Goal: Information Seeking & Learning: Learn about a topic

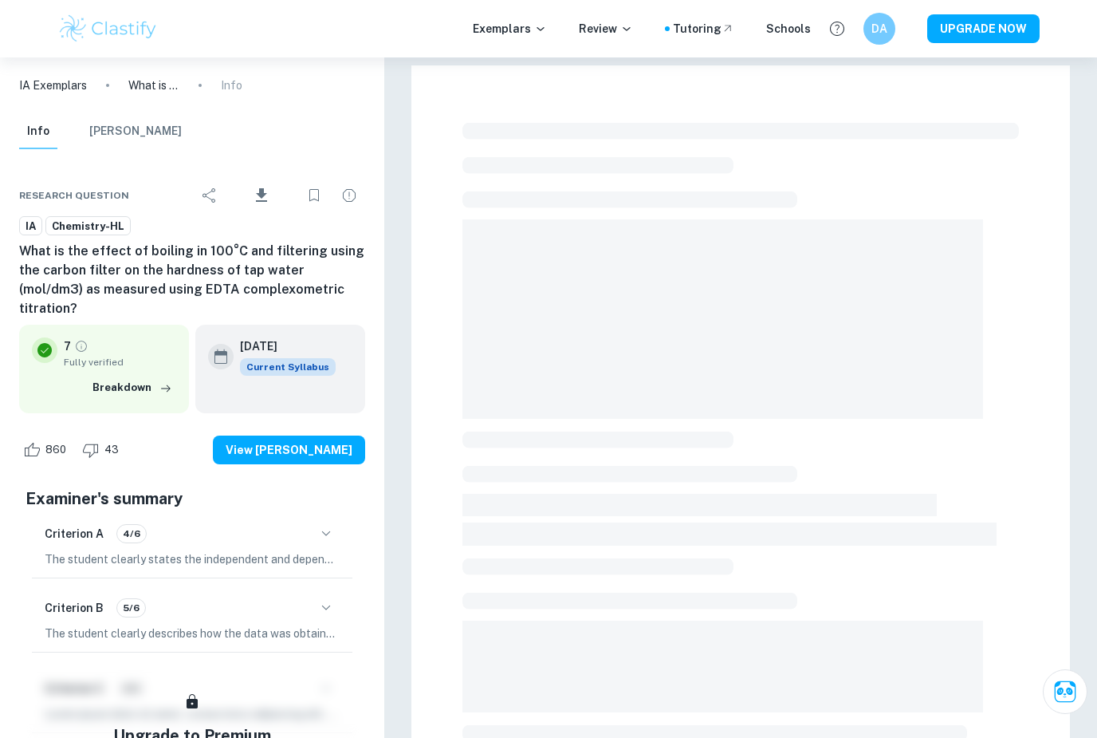
click at [329, 524] on icon "button" at bounding box center [326, 533] width 19 height 19
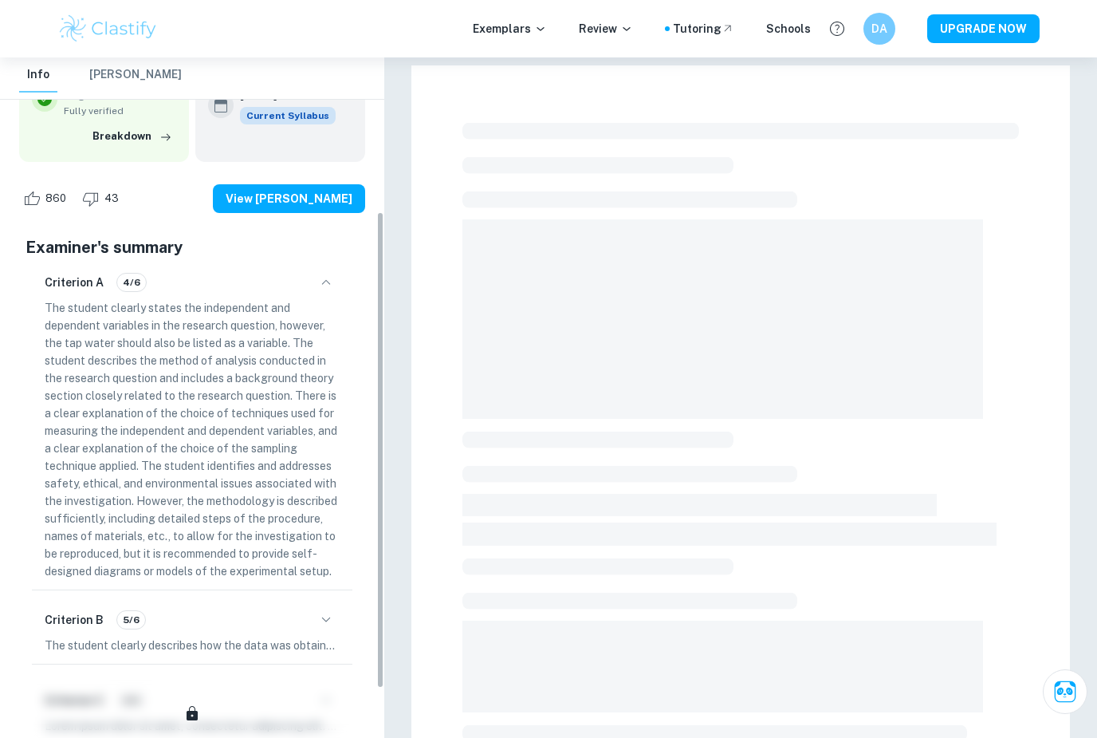
scroll to position [271, 0]
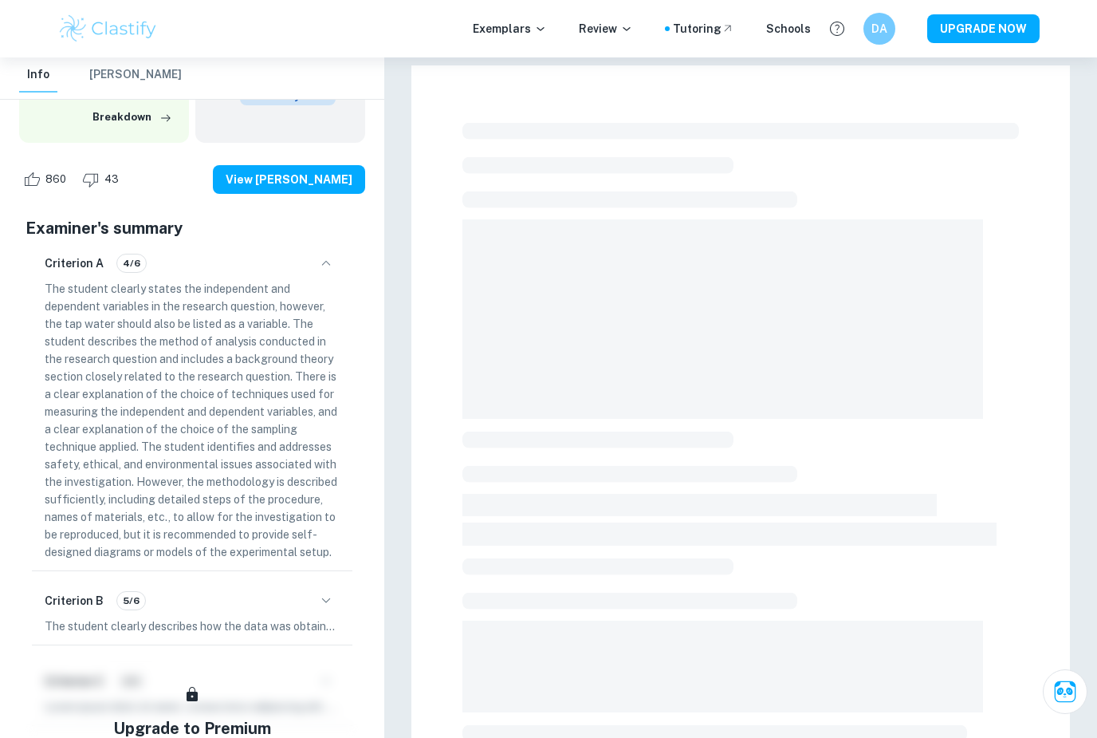
click at [329, 254] on icon "button" at bounding box center [326, 263] width 19 height 19
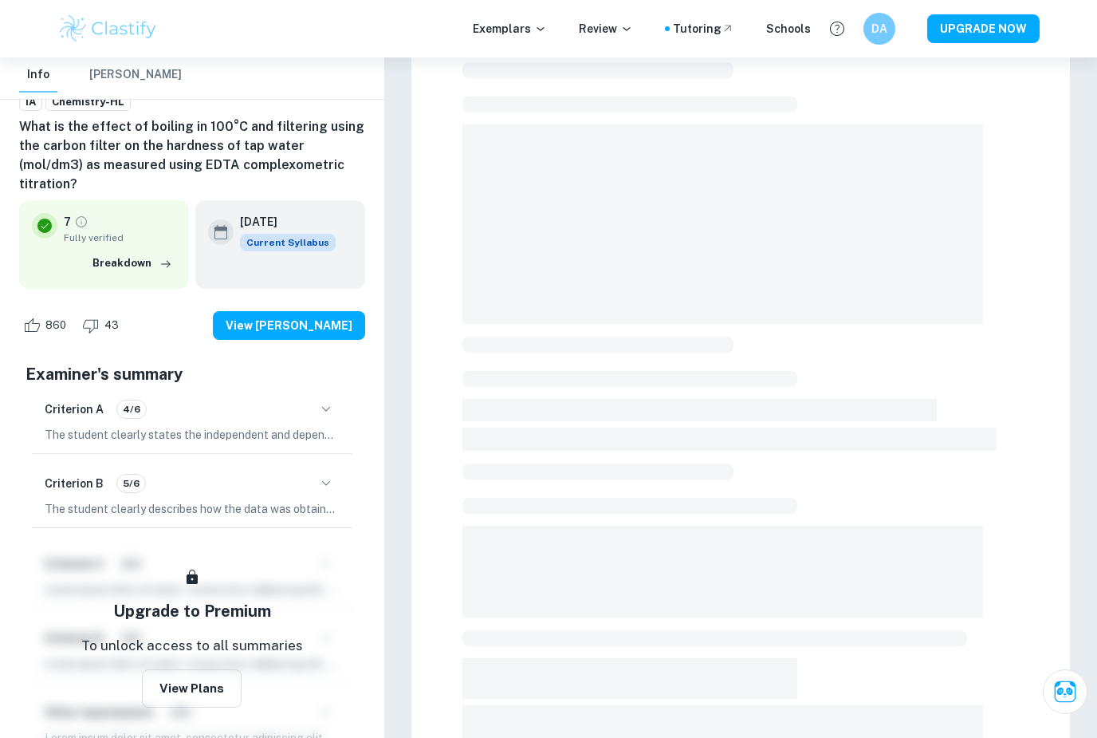
scroll to position [121, 0]
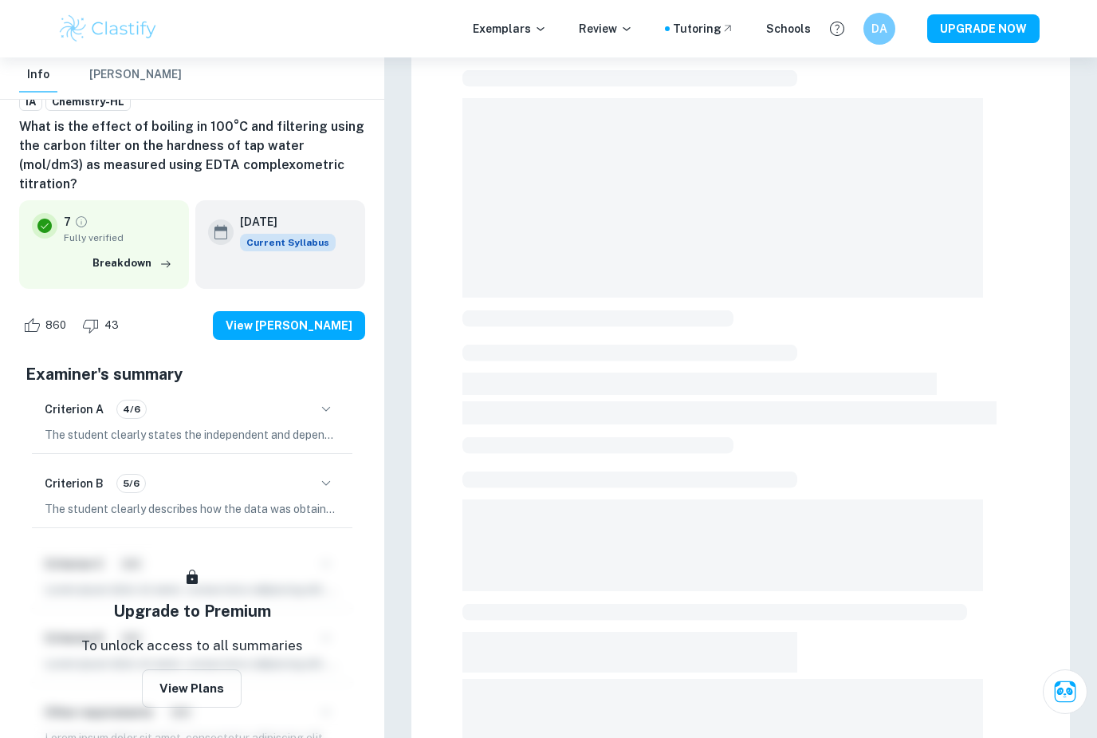
click at [622, 494] on div at bounding box center [741, 461] width 557 height 933
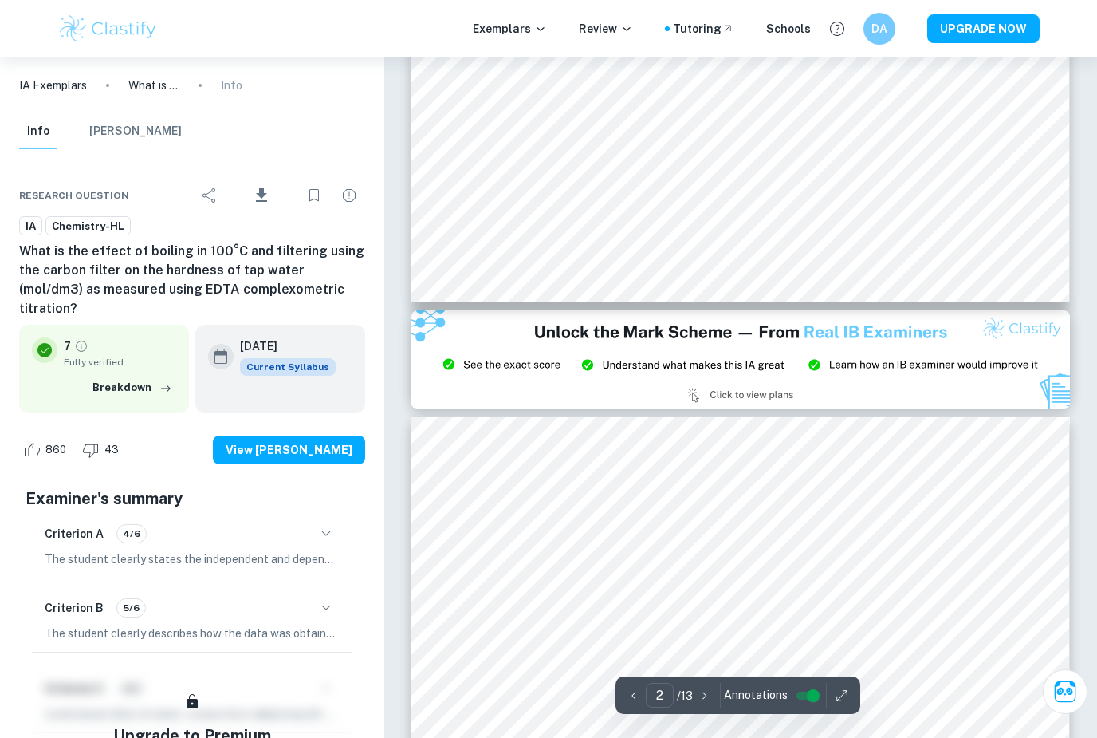
type input "3"
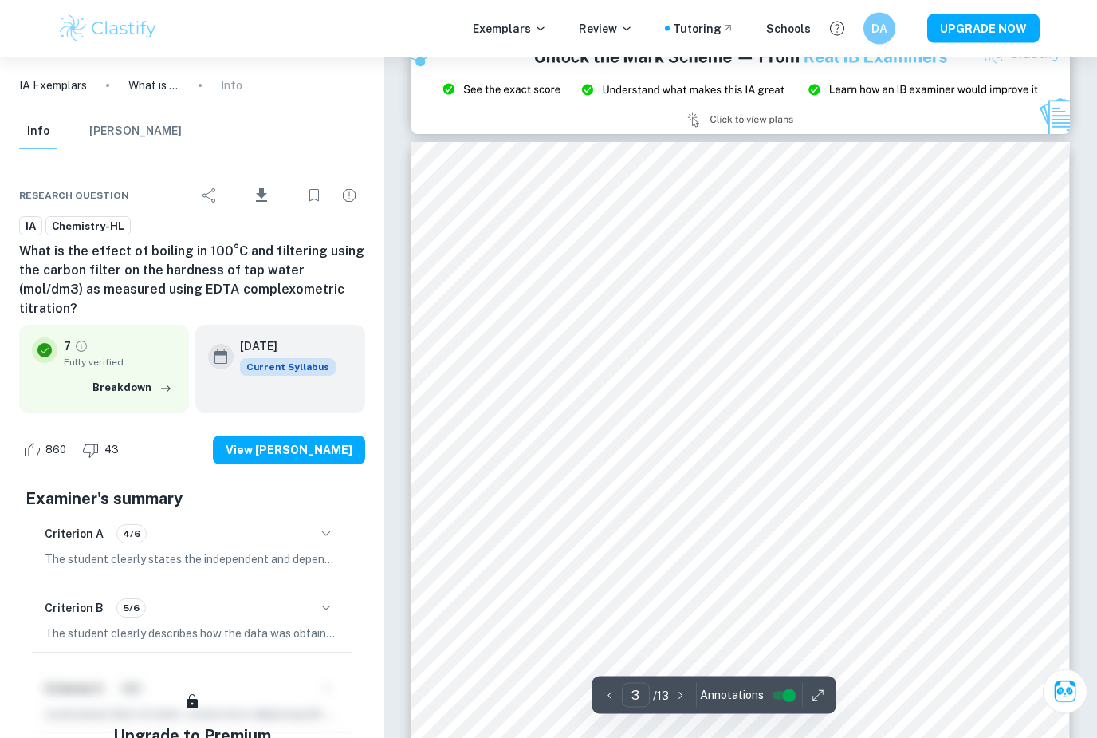
scroll to position [2024, 0]
